Goal: Transaction & Acquisition: Download file/media

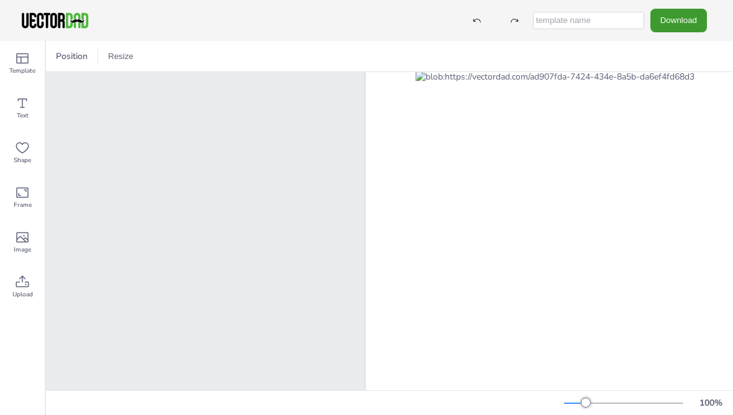
click at [681, 25] on button "Download" at bounding box center [678, 20] width 57 height 23
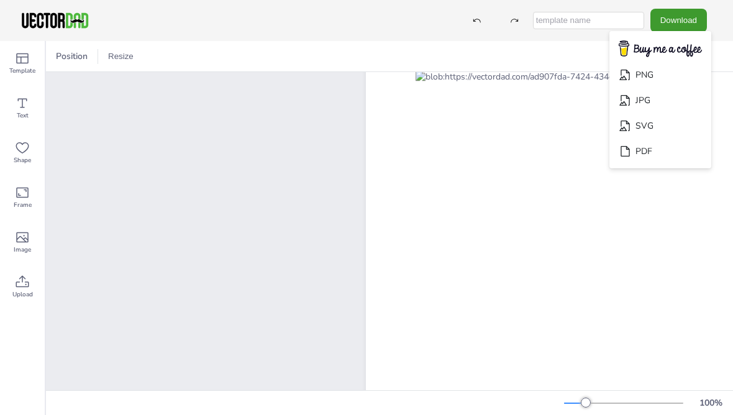
click at [673, 147] on li "PDF" at bounding box center [660, 151] width 102 height 25
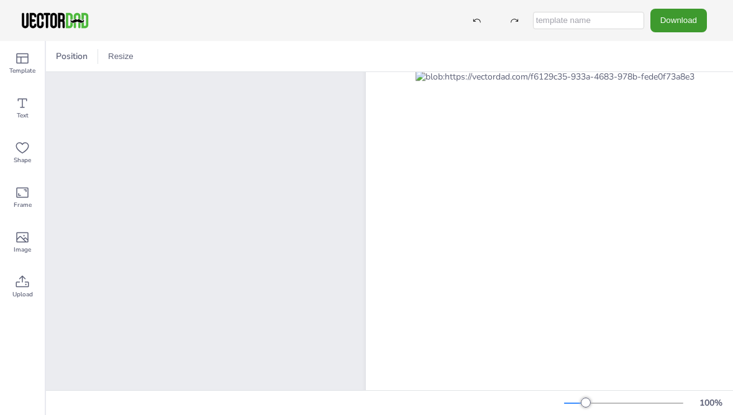
click at [699, 19] on button "Download" at bounding box center [678, 20] width 57 height 23
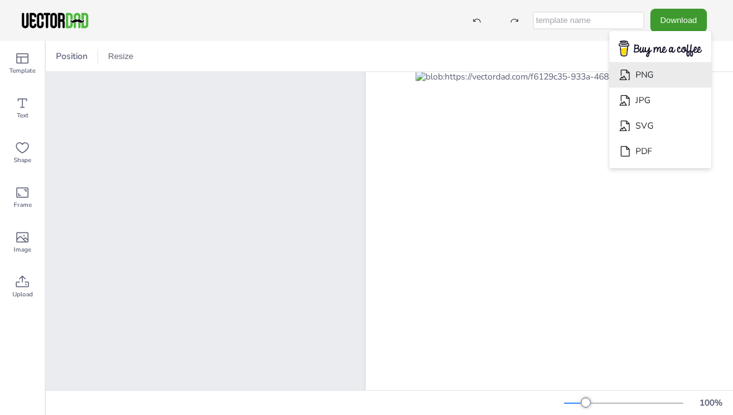
click at [688, 75] on li "PNG" at bounding box center [660, 74] width 102 height 25
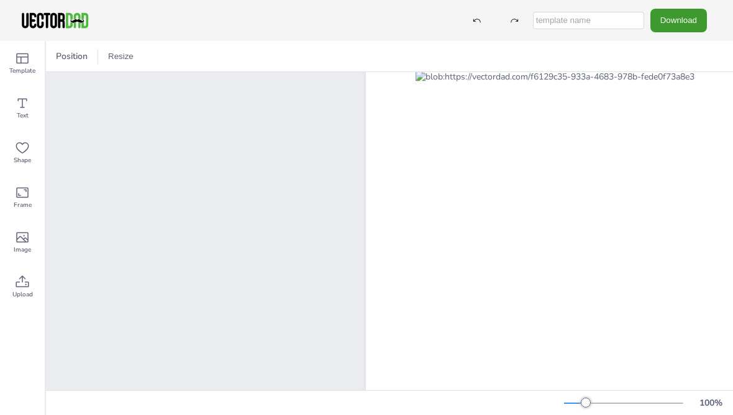
click at [685, 20] on button "Download" at bounding box center [678, 20] width 57 height 23
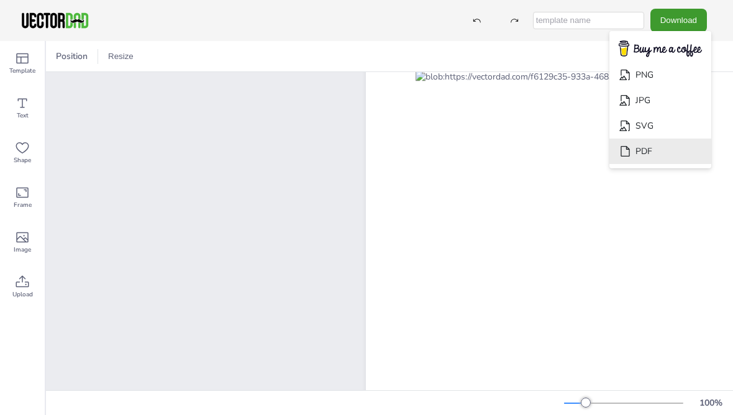
click at [676, 158] on li "PDF" at bounding box center [660, 151] width 102 height 25
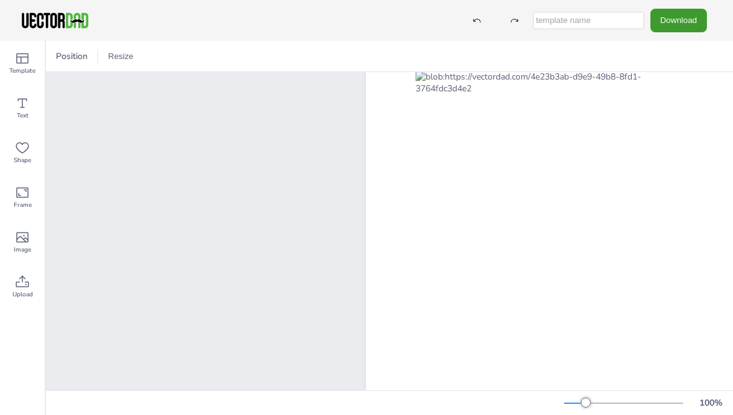
click at [686, 20] on button "Download" at bounding box center [678, 20] width 57 height 23
click at [691, 73] on li "PNG" at bounding box center [660, 74] width 102 height 25
click at [681, 14] on button "Download" at bounding box center [678, 20] width 57 height 23
click at [670, 146] on li "PDF" at bounding box center [660, 151] width 102 height 25
